Goal: Transaction & Acquisition: Purchase product/service

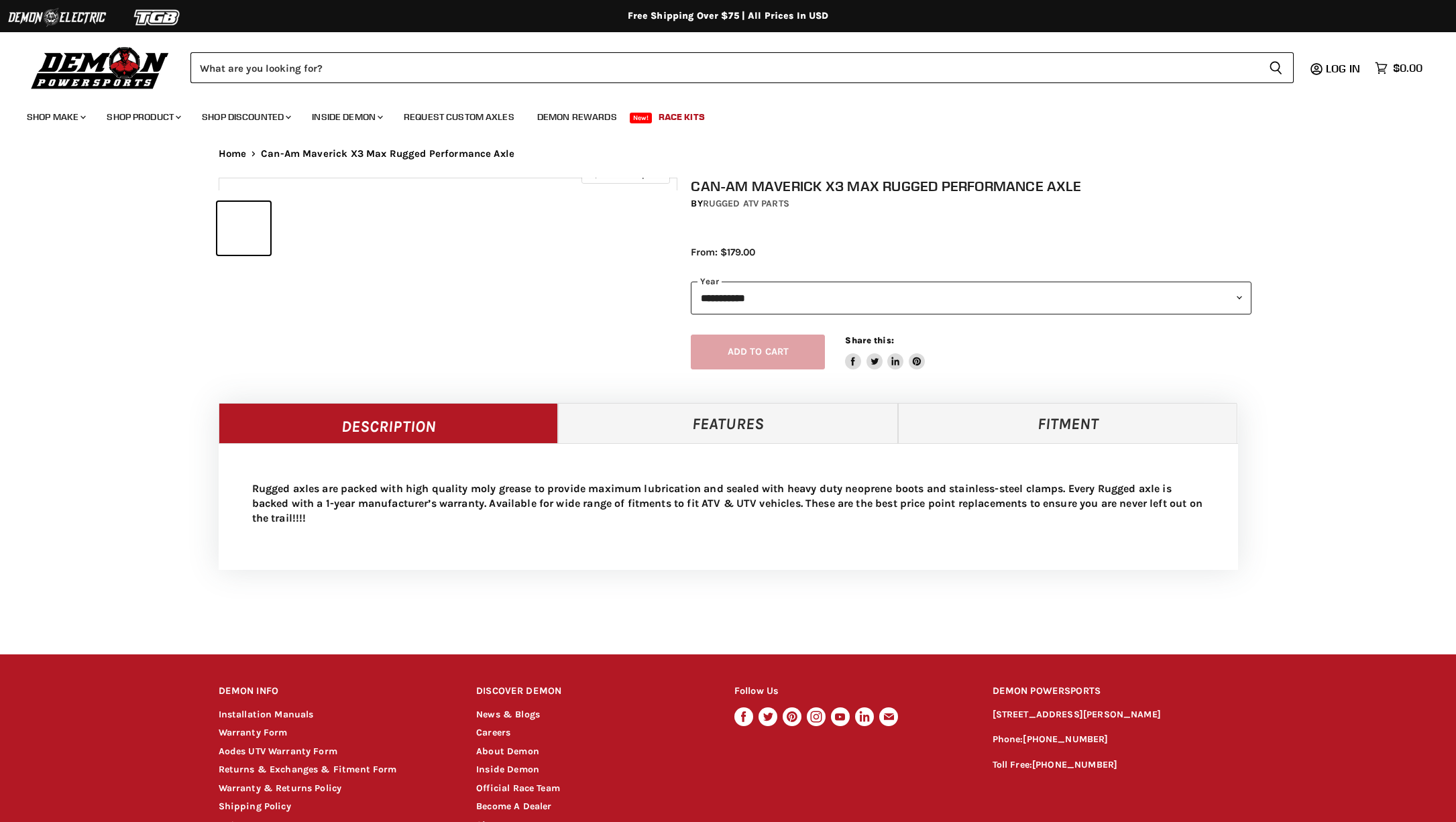
select select "******"
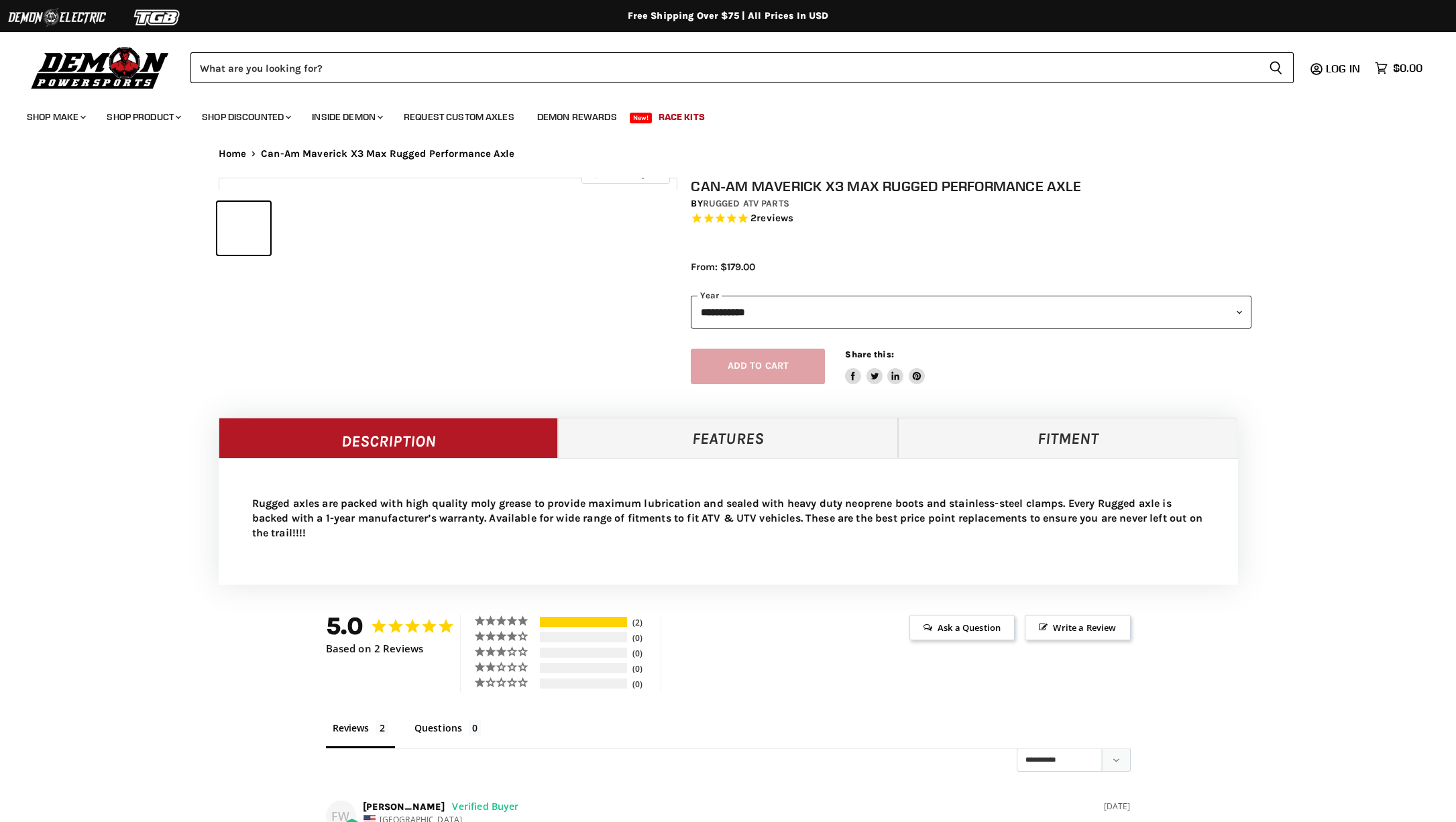
select select "******"
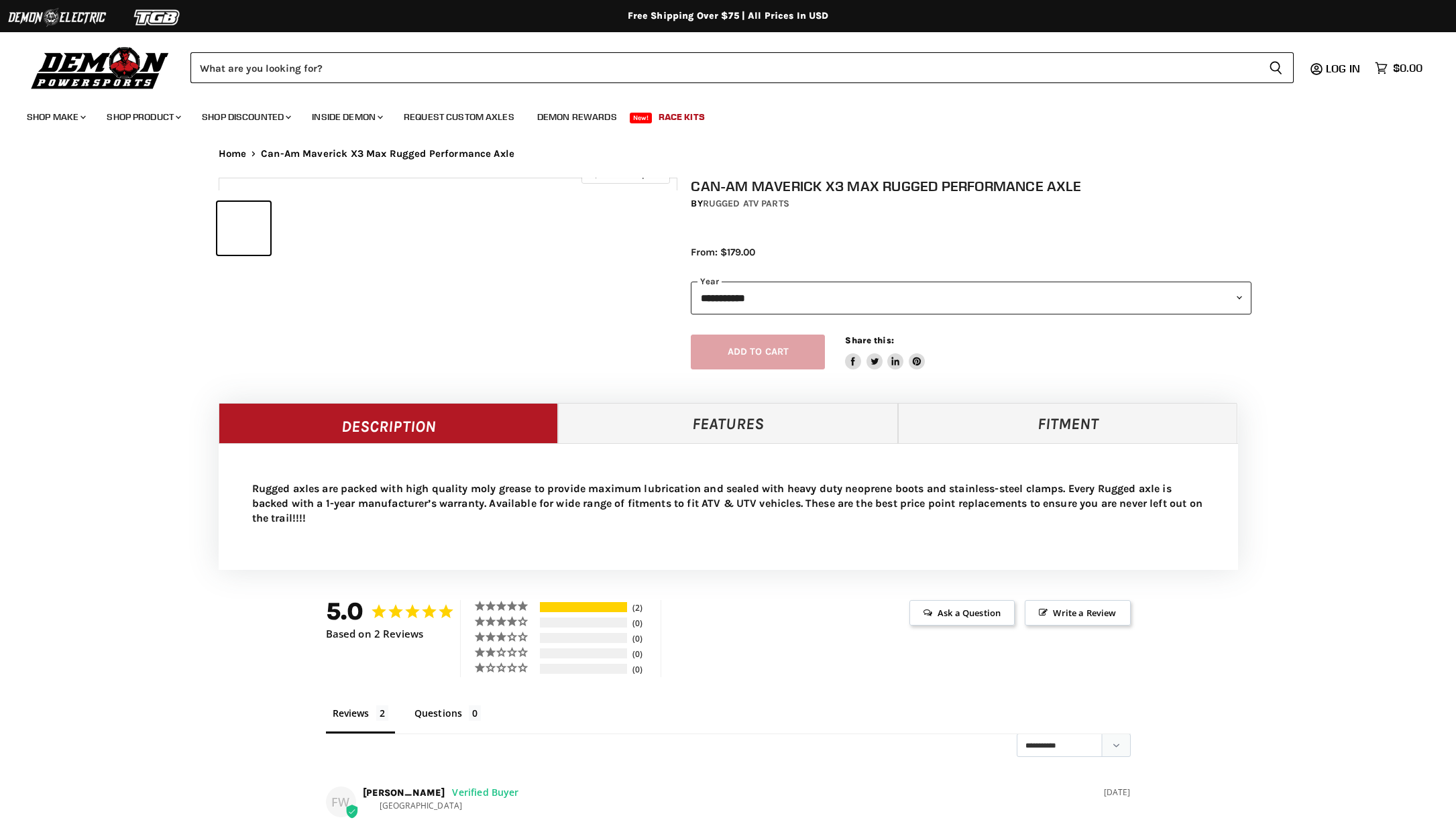
select select "******"
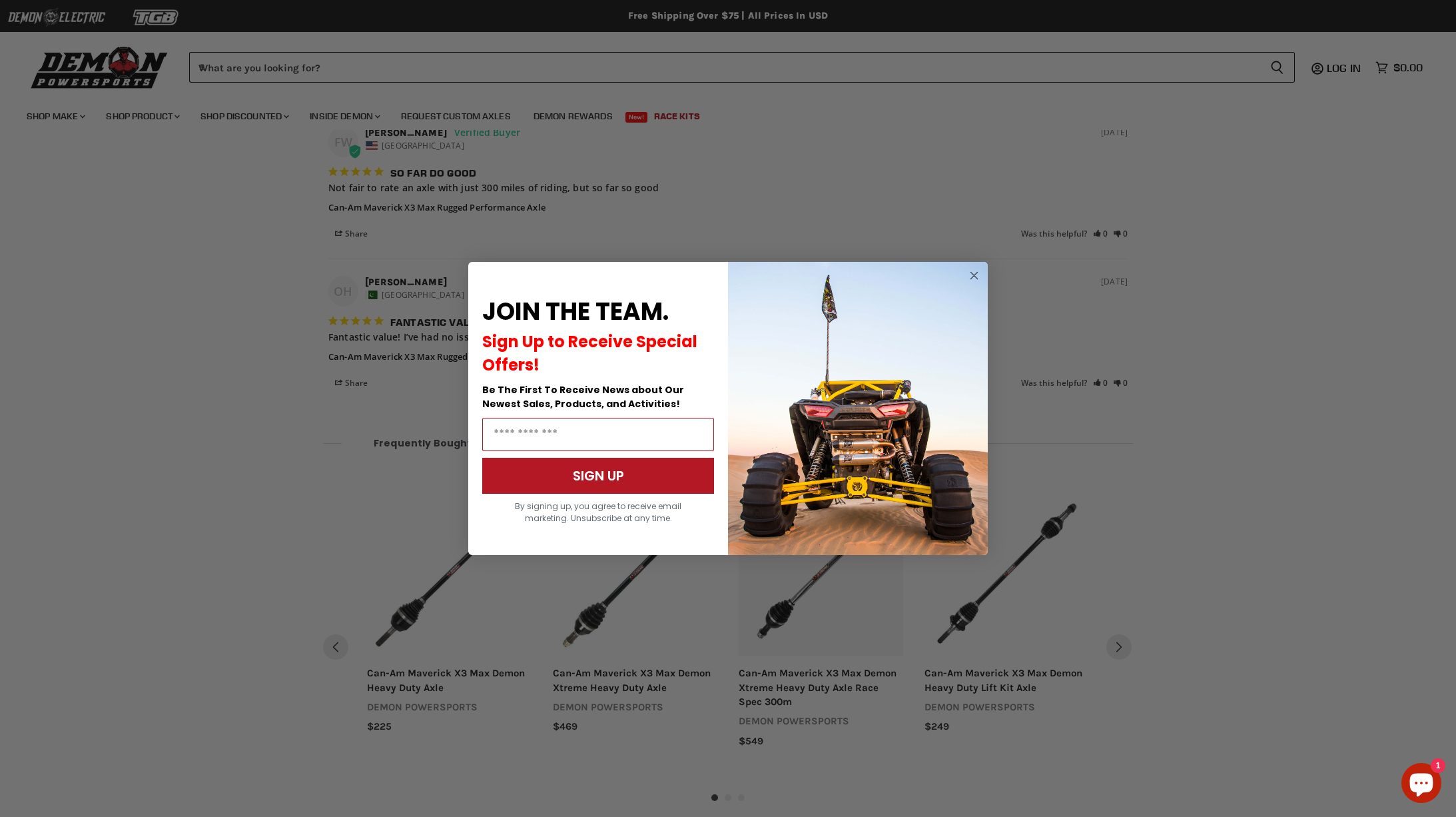
scroll to position [1017, 0]
